Goal: Navigation & Orientation: Find specific page/section

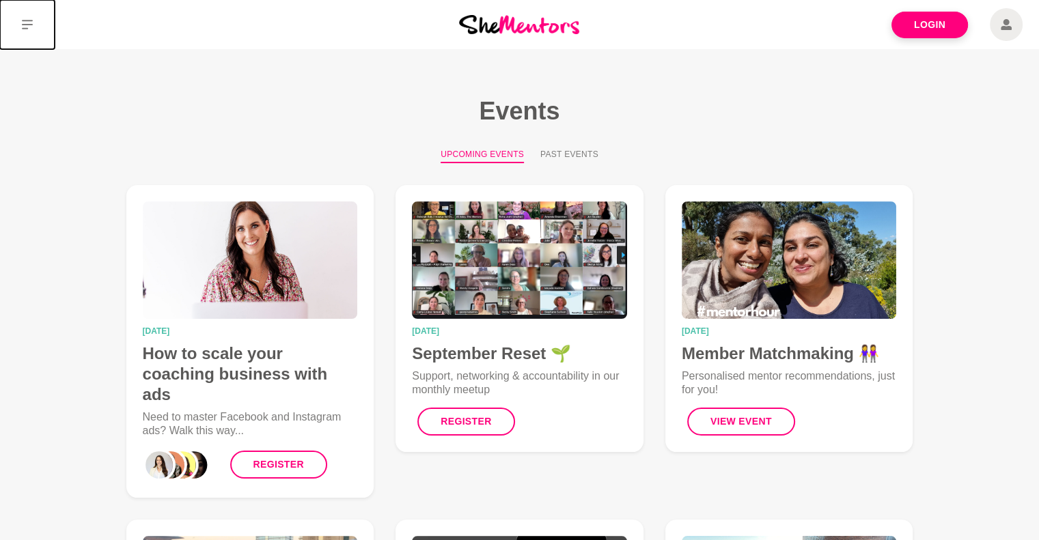
click at [16, 20] on button at bounding box center [27, 24] width 55 height 49
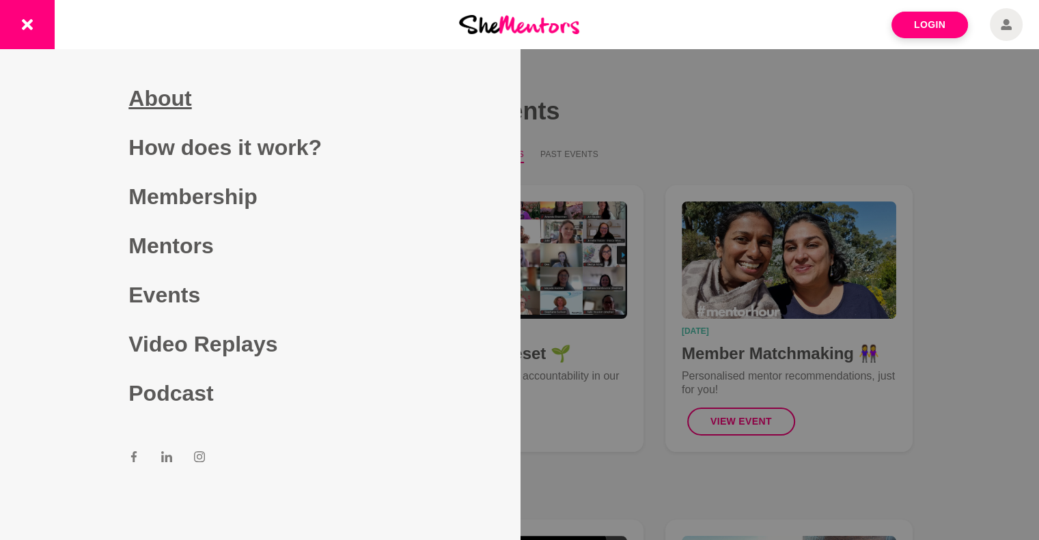
click at [180, 109] on link "About" at bounding box center [259, 98] width 262 height 49
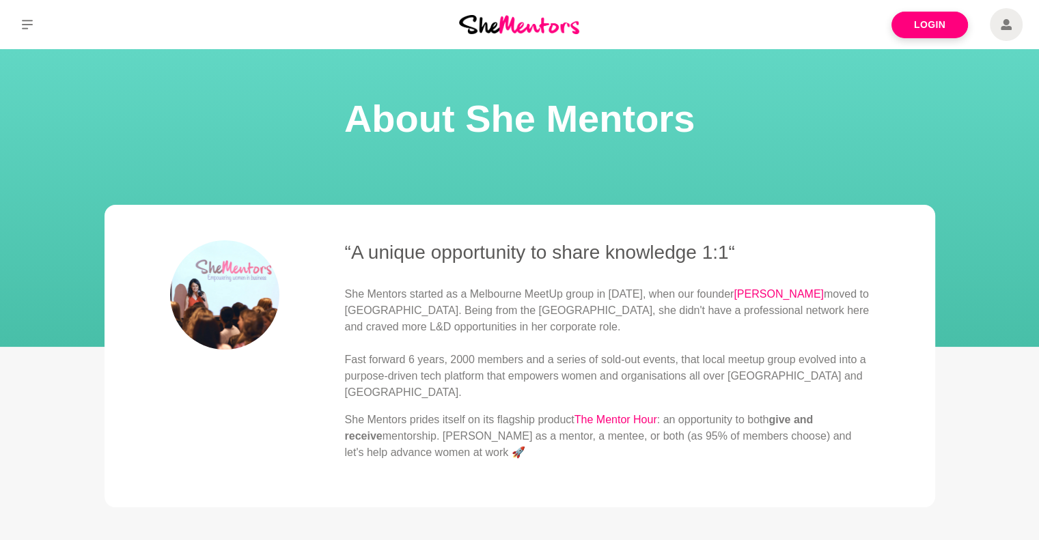
click at [507, 24] on img at bounding box center [519, 24] width 120 height 18
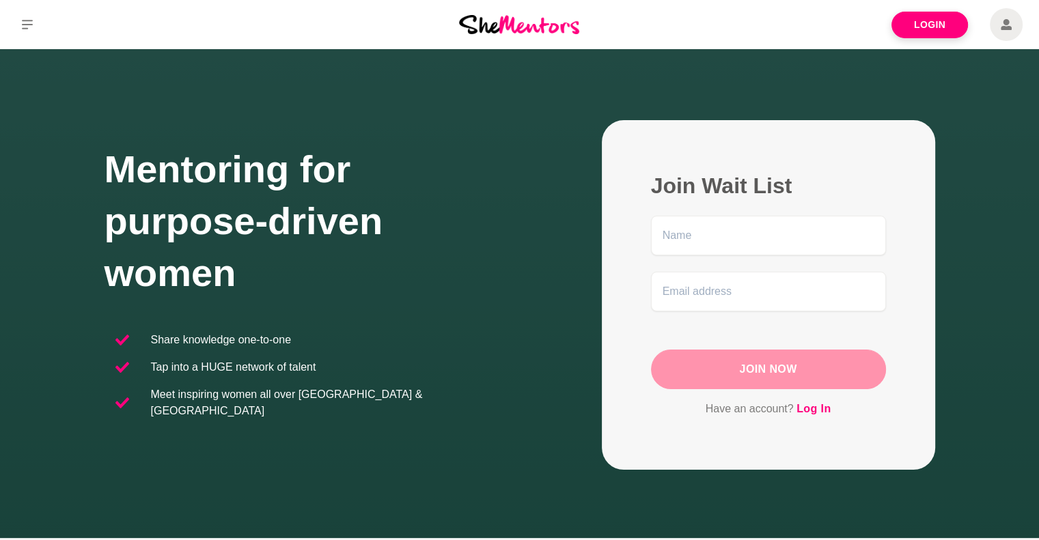
scroll to position [216, 0]
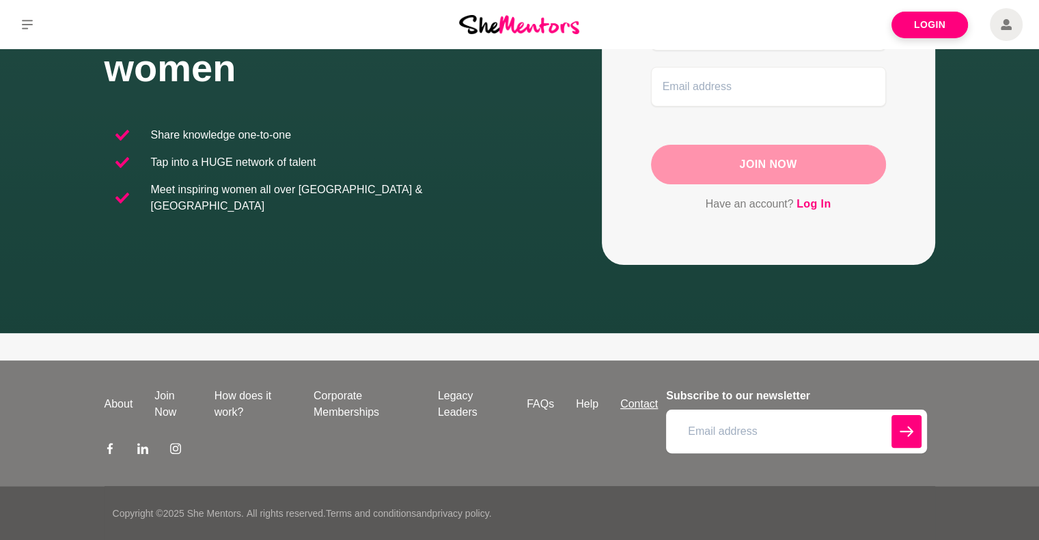
click at [637, 401] on link "Contact" at bounding box center [638, 404] width 59 height 16
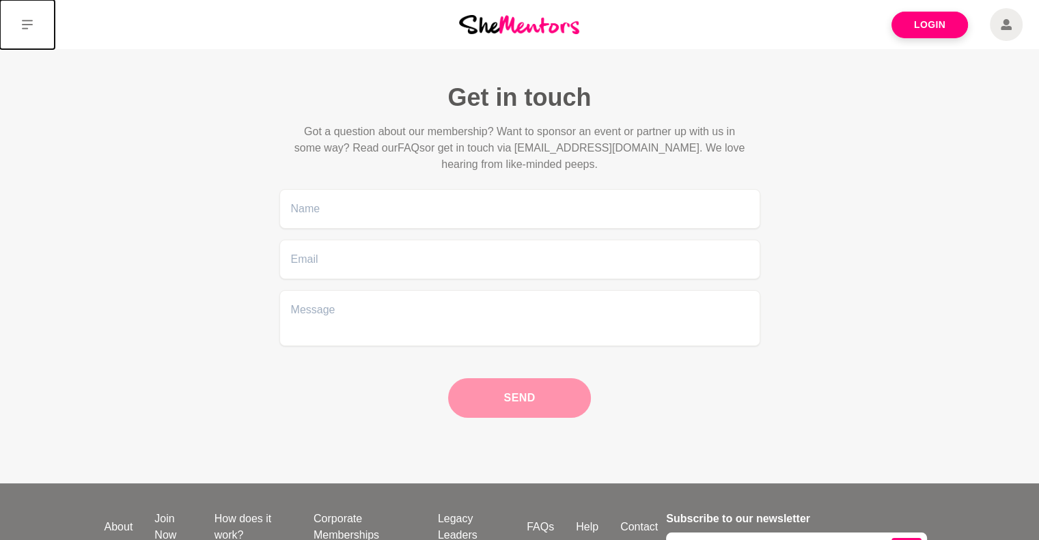
click at [14, 21] on button at bounding box center [27, 24] width 55 height 49
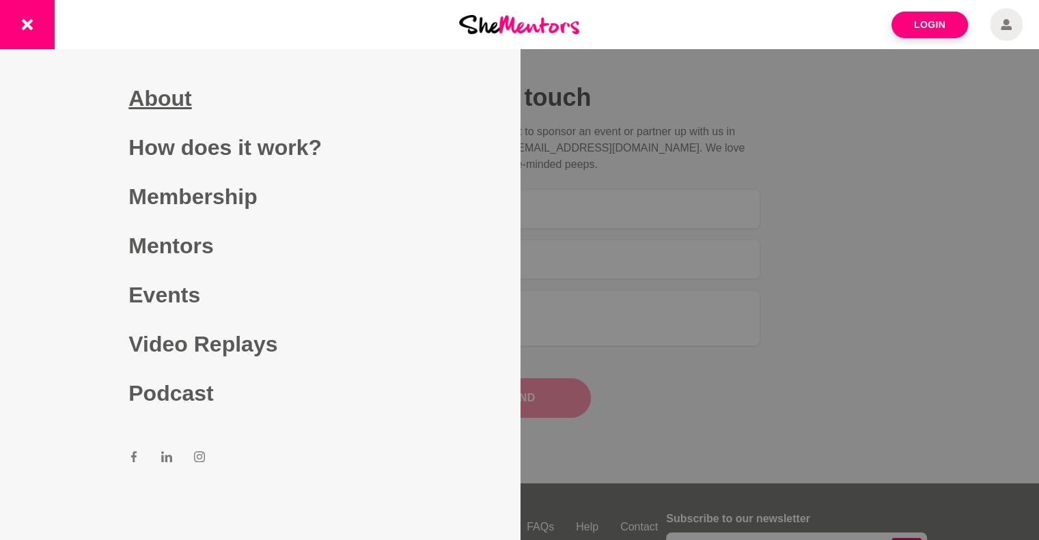
click at [167, 104] on link "About" at bounding box center [259, 98] width 262 height 49
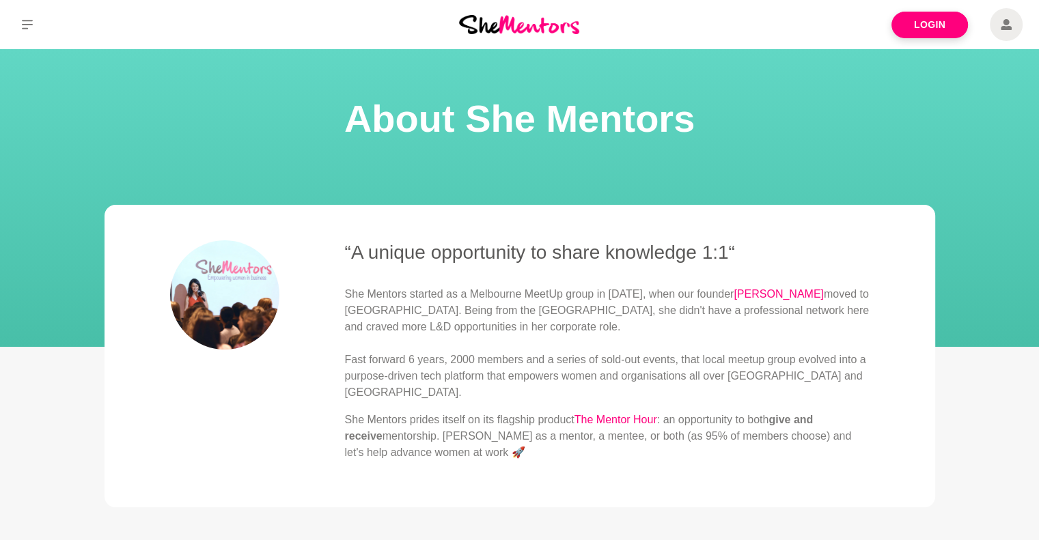
click at [208, 42] on div at bounding box center [173, 24] width 346 height 49
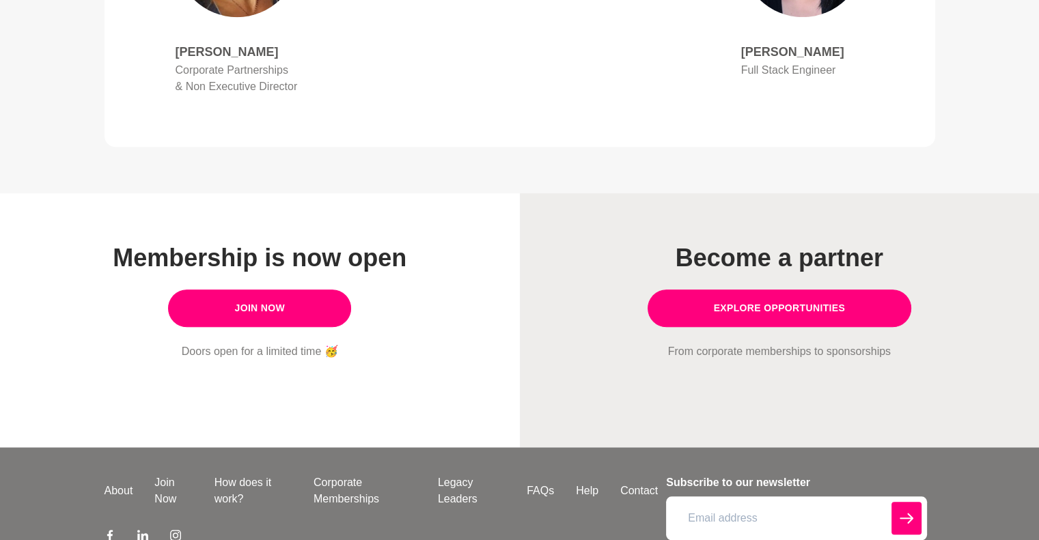
scroll to position [1162, 0]
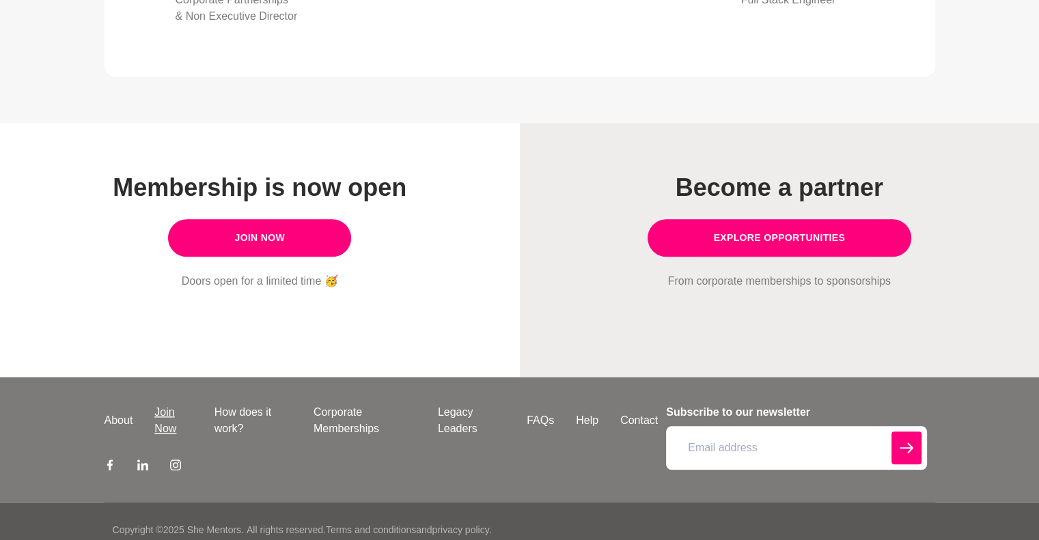
click at [202, 404] on link "Join Now" at bounding box center [172, 420] width 59 height 33
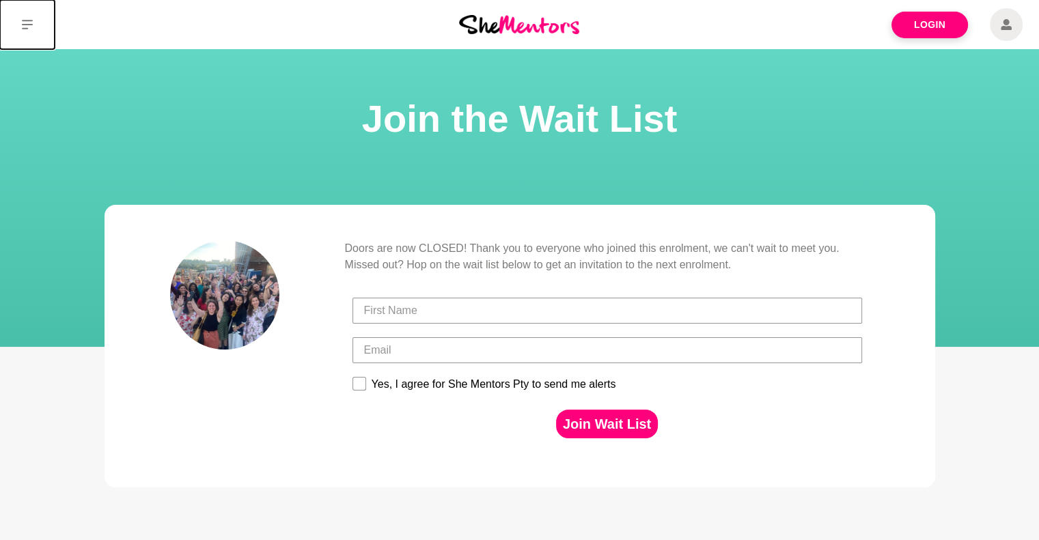
click at [32, 25] on icon at bounding box center [27, 25] width 11 height 10
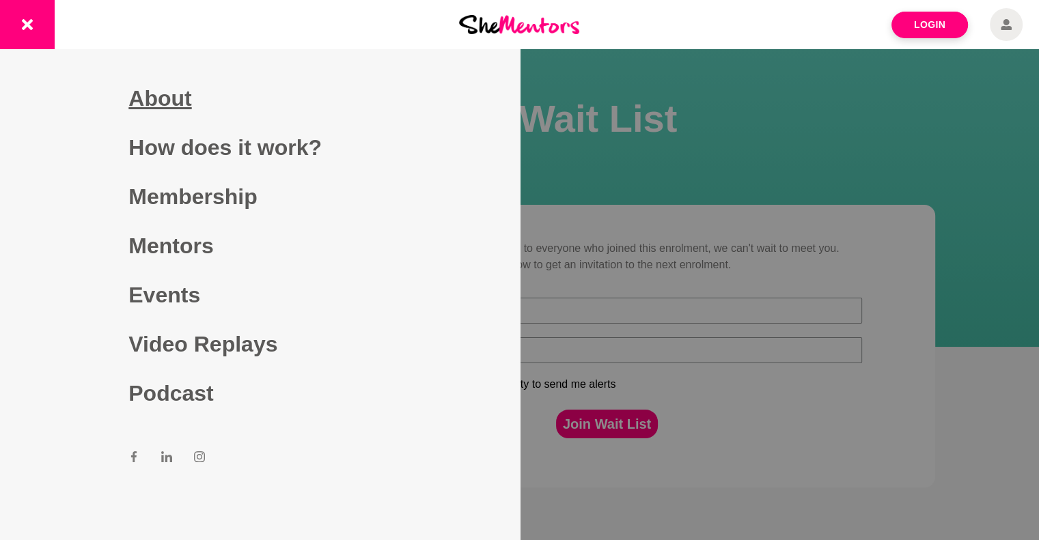
click at [168, 80] on link "About" at bounding box center [259, 98] width 262 height 49
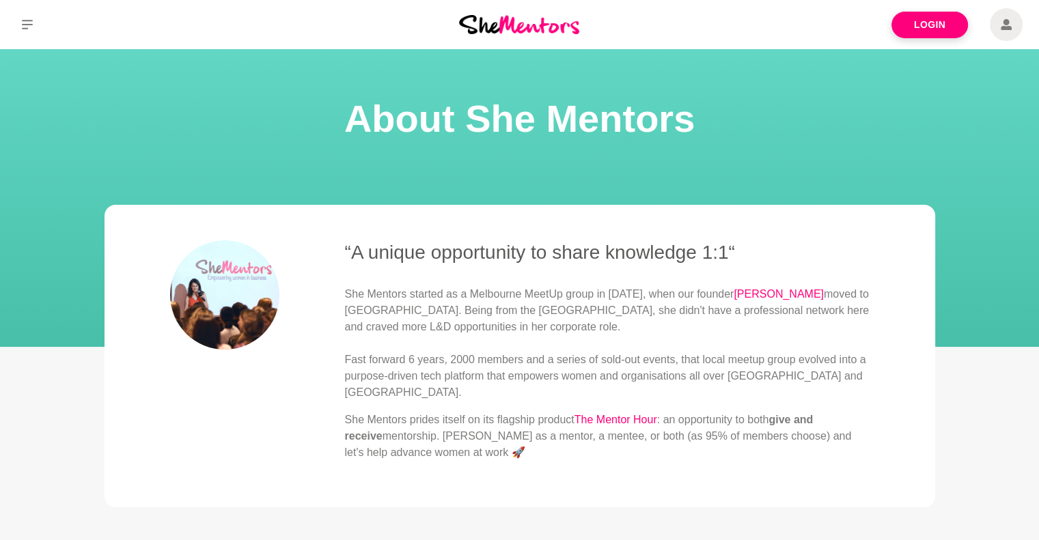
click at [554, 33] on img at bounding box center [519, 24] width 120 height 18
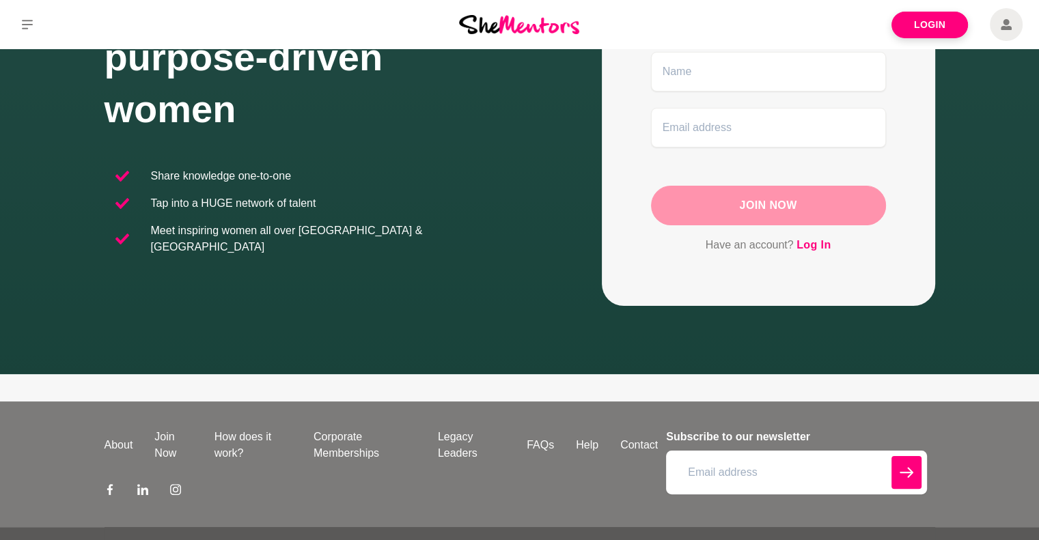
scroll to position [216, 0]
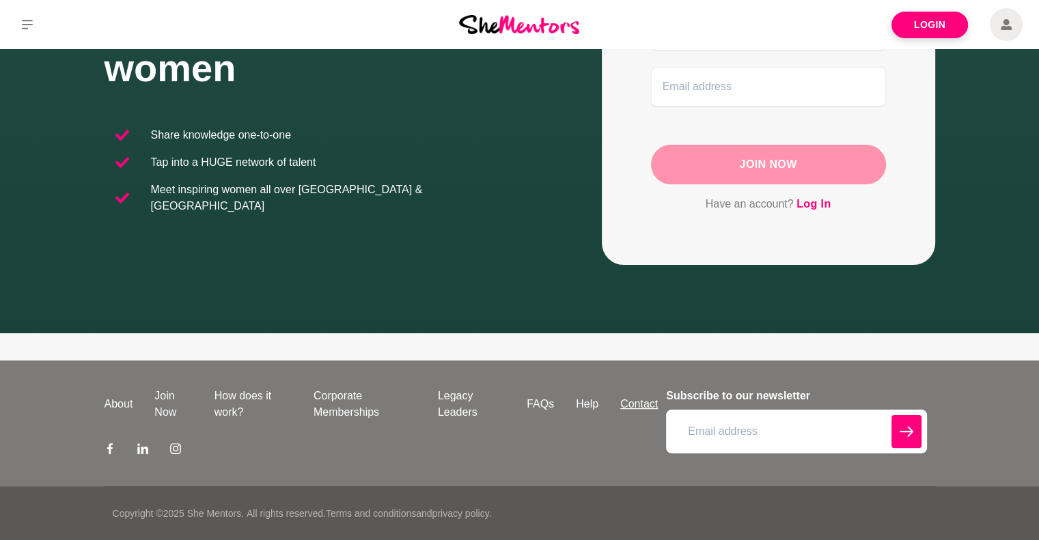
click at [629, 400] on link "Contact" at bounding box center [638, 404] width 59 height 16
